Goal: Find specific page/section: Find specific page/section

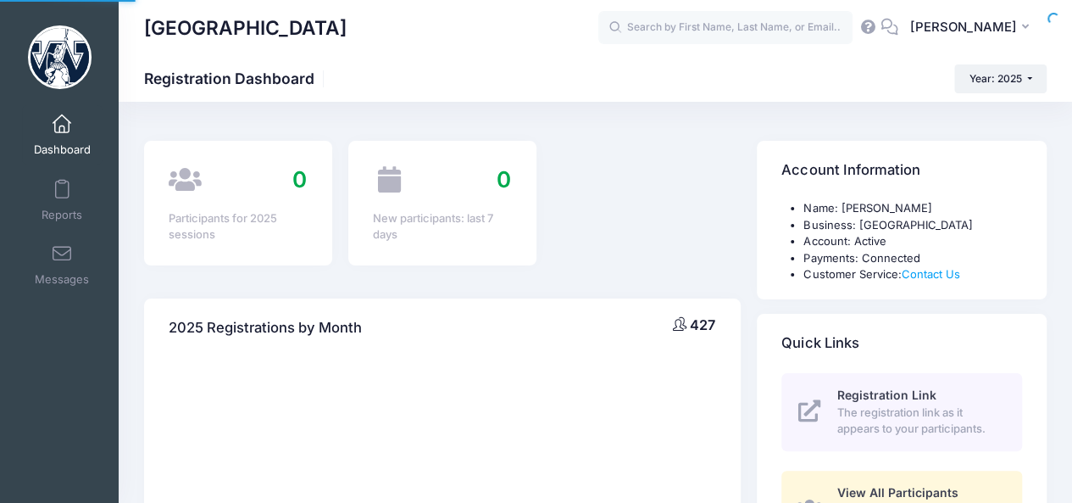
select select
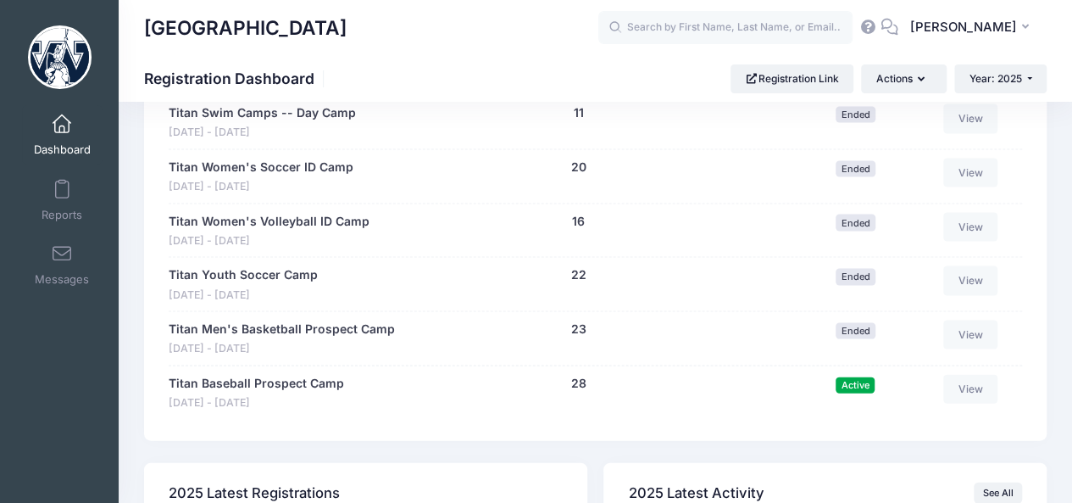
scroll to position [1647, 0]
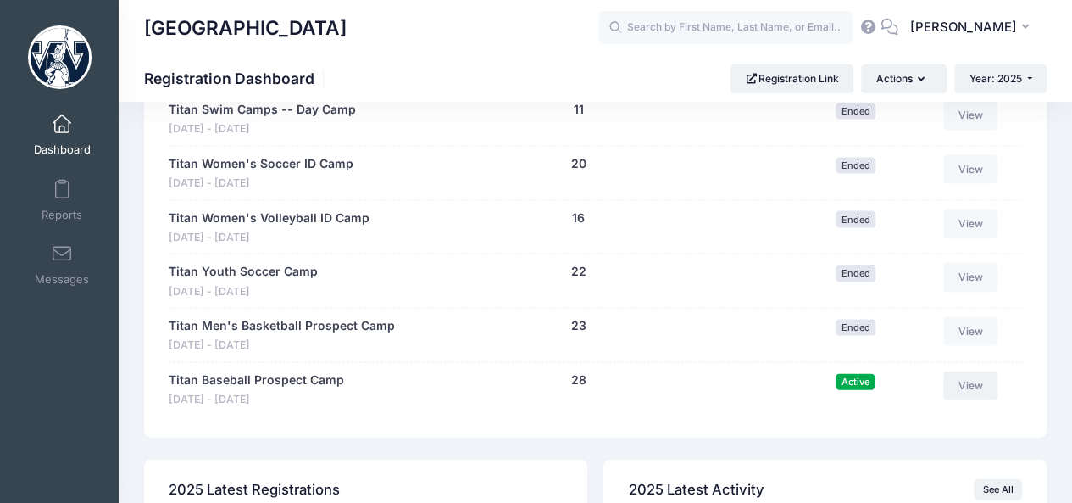
click at [986, 387] on link "View" at bounding box center [970, 385] width 54 height 29
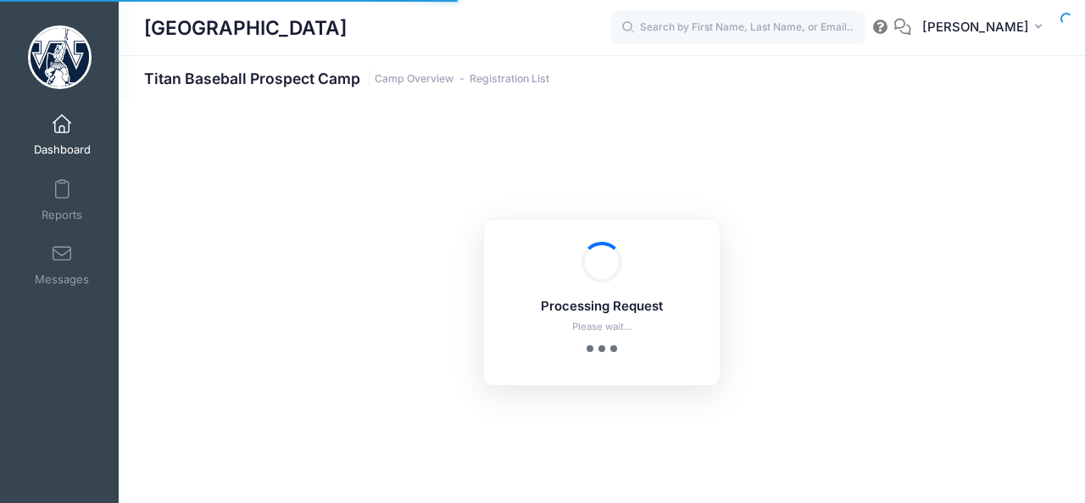
select select "10"
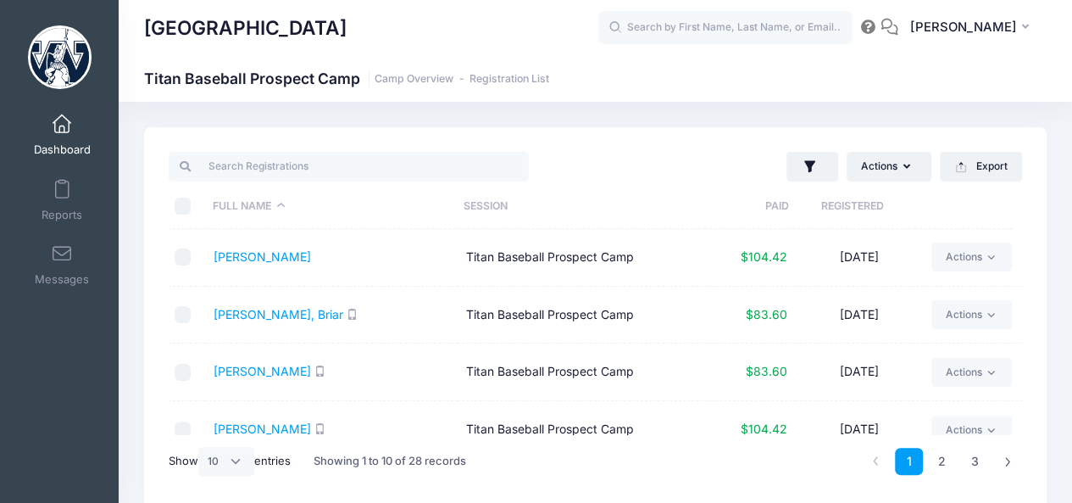
click at [71, 138] on link "Dashboard" at bounding box center [62, 134] width 81 height 59
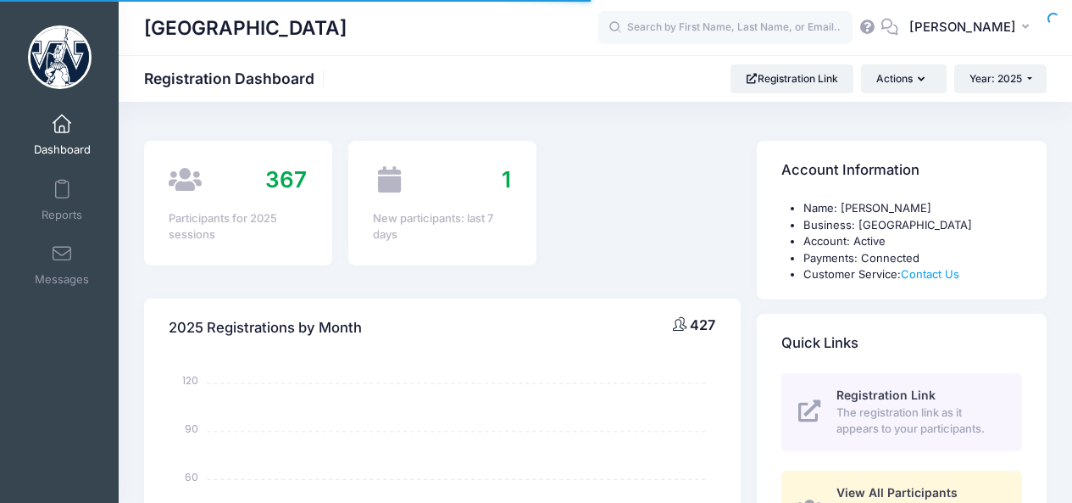
select select
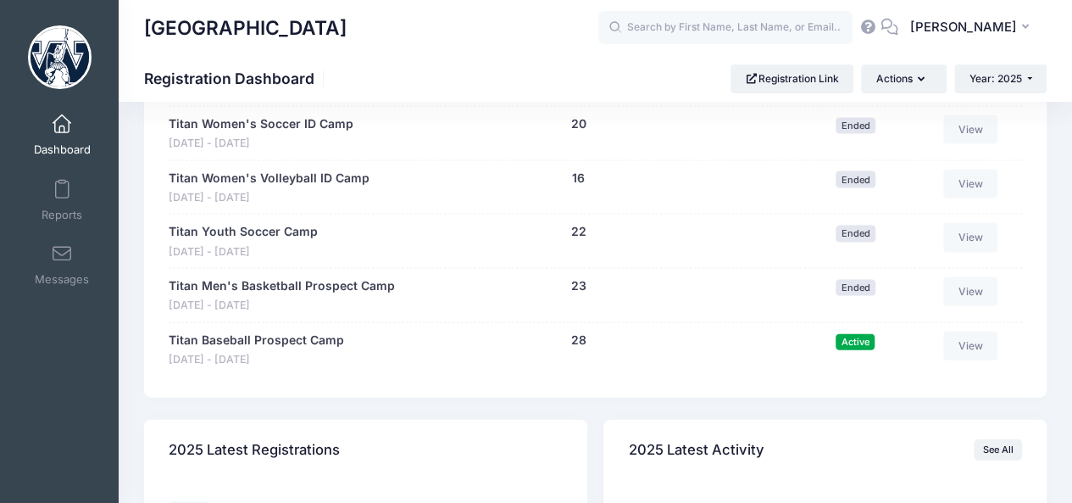
scroll to position [1706, 0]
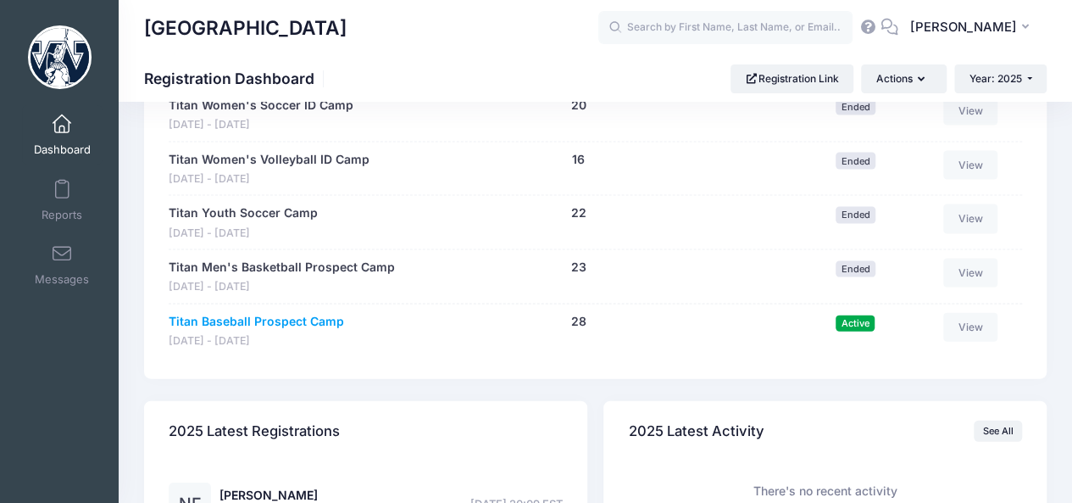
click at [304, 316] on link "Titan Baseball Prospect Camp" at bounding box center [256, 322] width 175 height 18
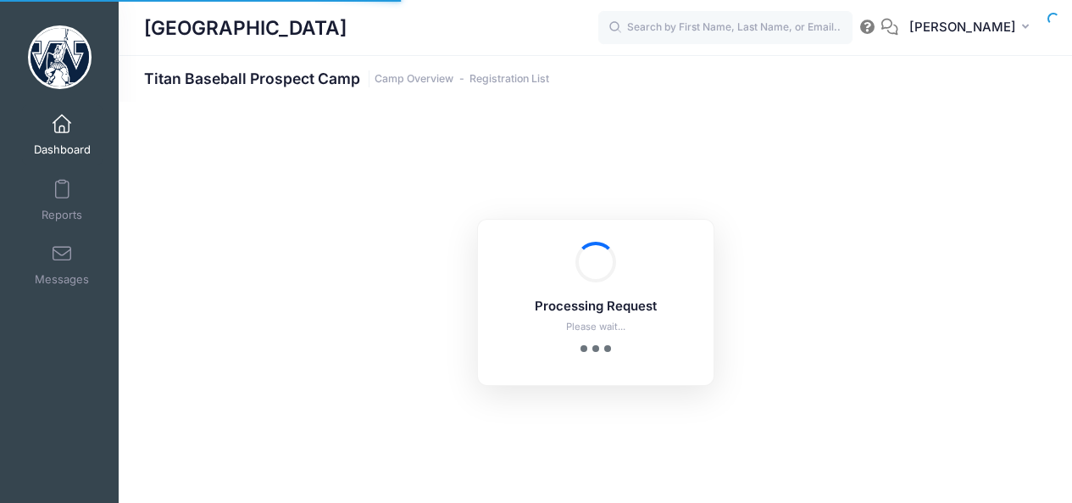
select select "10"
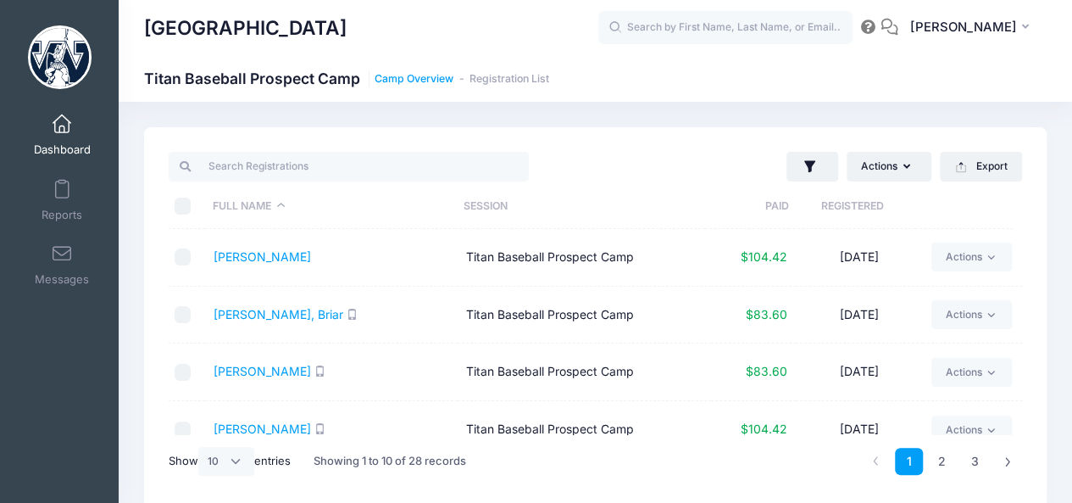
click at [419, 81] on link "Camp Overview" at bounding box center [414, 79] width 79 height 13
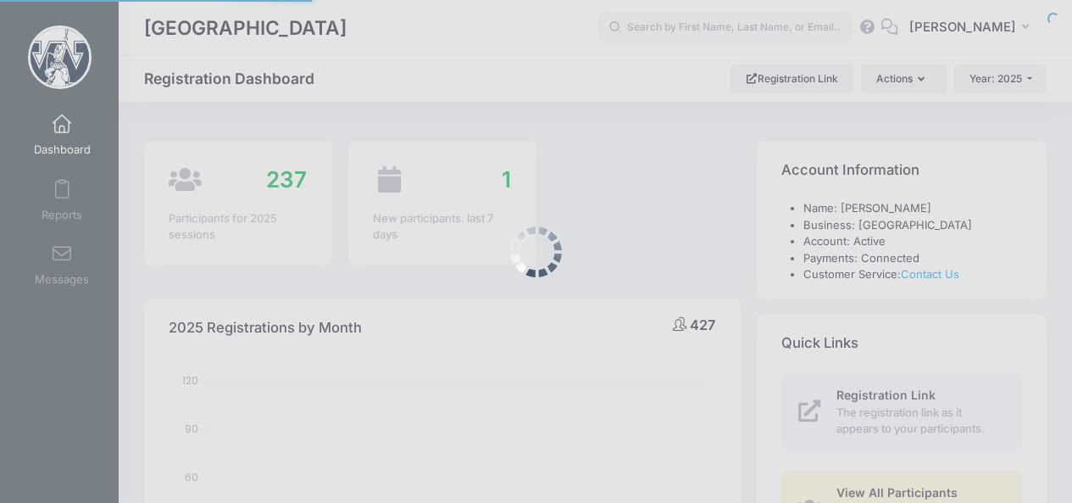
select select
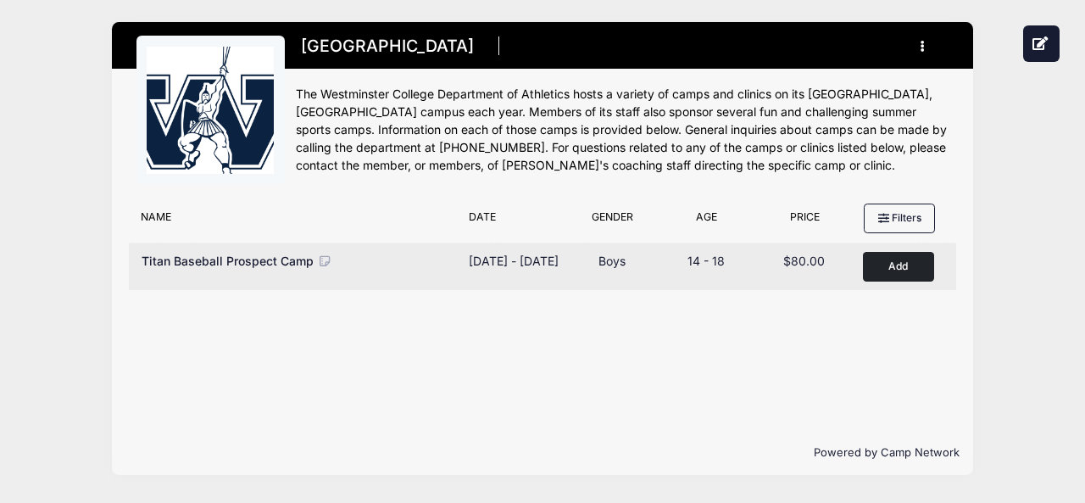
click at [170, 264] on span "Titan Baseball Prospect Camp" at bounding box center [228, 260] width 172 height 14
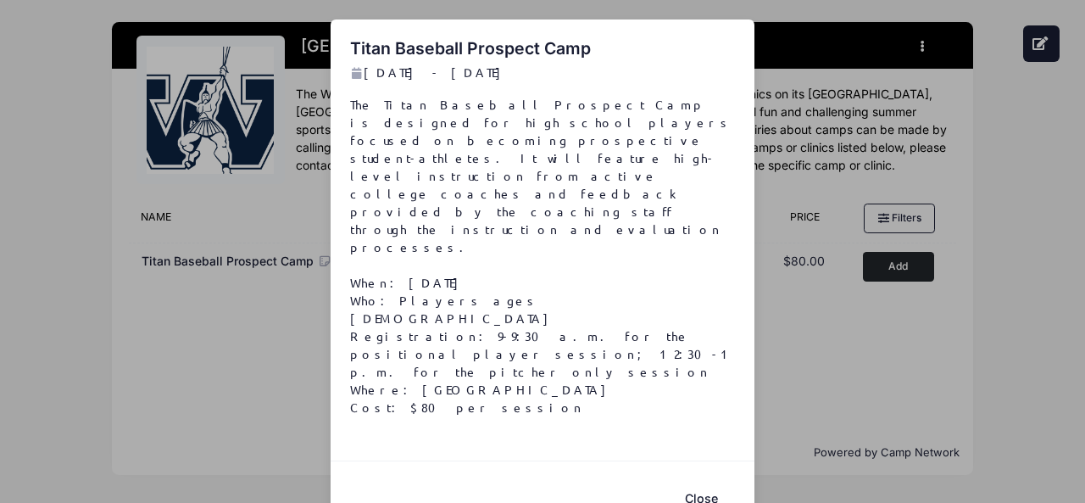
click at [695, 480] on button "Close" at bounding box center [701, 498] width 68 height 36
